Goal: Register for event/course

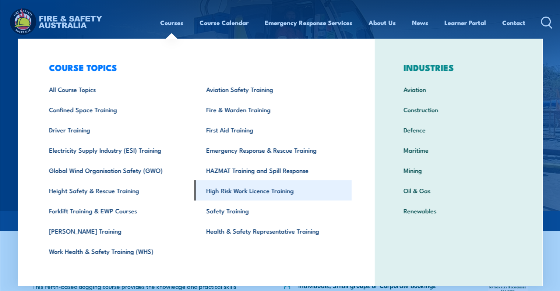
click at [237, 191] on link "High Risk Work Licence Training" at bounding box center [272, 190] width 157 height 20
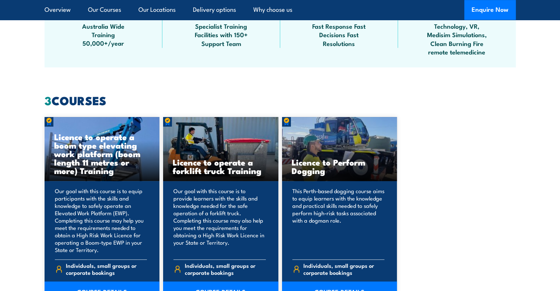
scroll to position [515, 0]
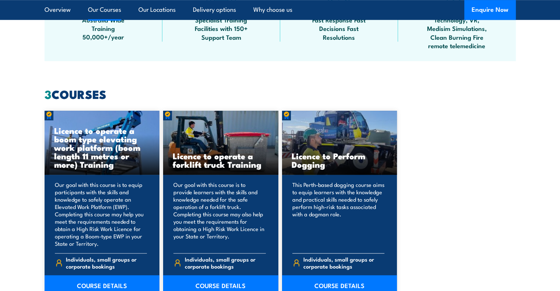
click at [355, 167] on h3 "Licence to Perform Dogging" at bounding box center [339, 160] width 96 height 17
click at [334, 283] on link "COURSE DETAILS" at bounding box center [339, 285] width 115 height 21
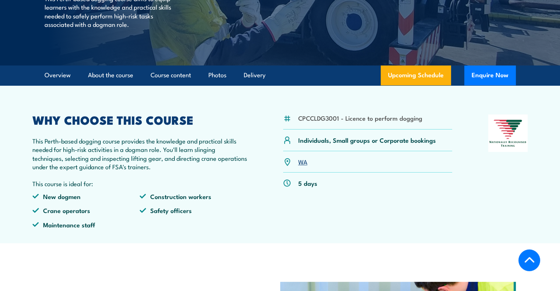
scroll to position [147, 0]
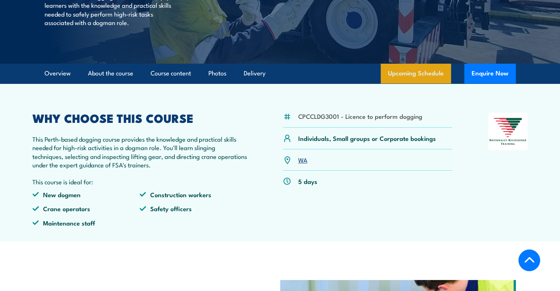
click at [420, 78] on link "Upcoming Schedule" at bounding box center [415, 74] width 70 height 20
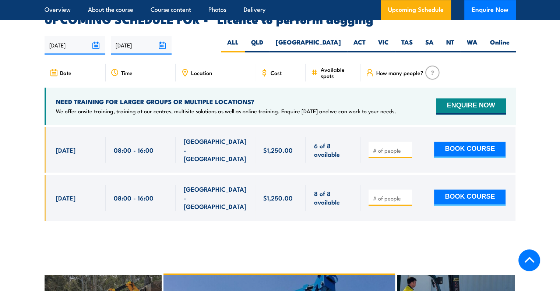
scroll to position [1120, 0]
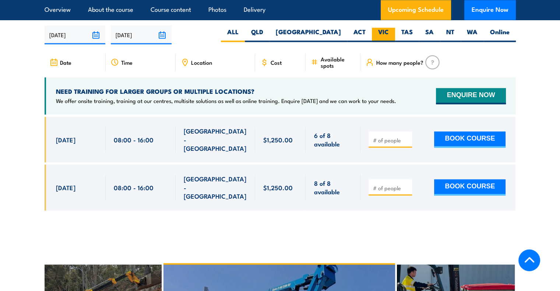
click at [378, 32] on label "VIC" at bounding box center [383, 35] width 23 height 14
click at [389, 32] on input "VIC" at bounding box center [391, 30] width 5 height 5
radio input "true"
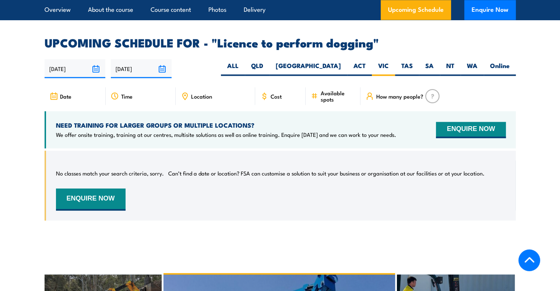
scroll to position [1046, 0]
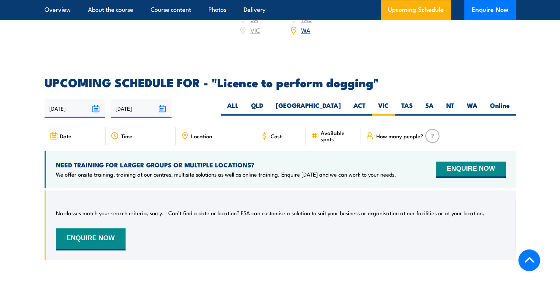
click at [96, 107] on input "[DATE]" at bounding box center [75, 108] width 61 height 19
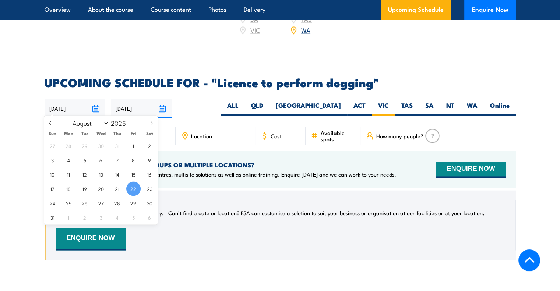
click at [96, 107] on input "[DATE]" at bounding box center [75, 108] width 61 height 19
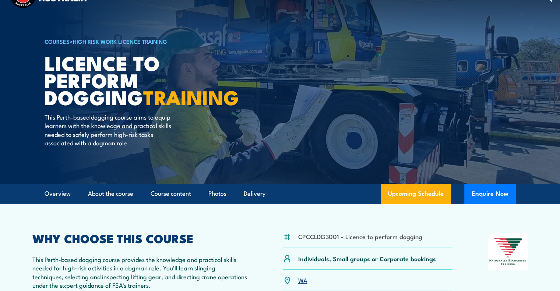
scroll to position [0, 0]
